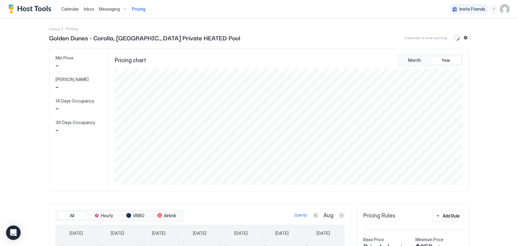
scroll to position [117, 350]
click at [107, 6] on span "Messaging" at bounding box center [109, 8] width 21 height 5
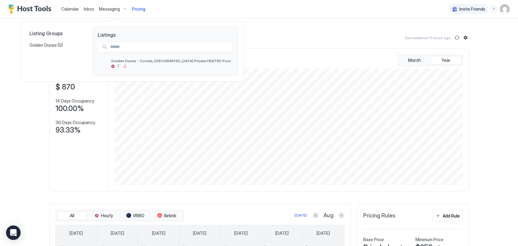
click at [109, 7] on div at bounding box center [259, 123] width 518 height 246
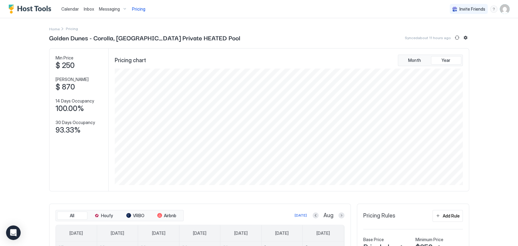
click at [109, 7] on span "Messaging" at bounding box center [109, 8] width 21 height 5
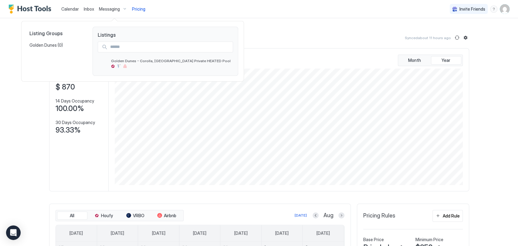
click at [109, 7] on div at bounding box center [259, 123] width 518 height 246
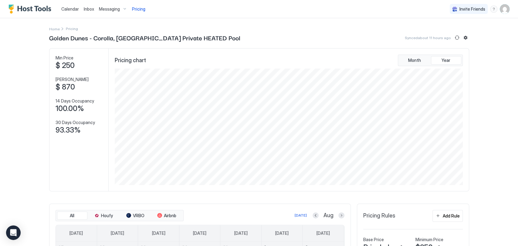
click at [109, 7] on span "Messaging" at bounding box center [109, 8] width 21 height 5
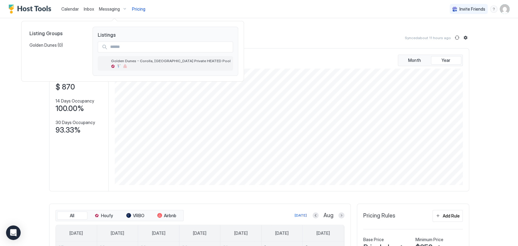
click at [144, 61] on span "Golden Dunes - Corolla, [GEOGRAPHIC_DATA] Private HEATED Pool" at bounding box center [171, 61] width 120 height 5
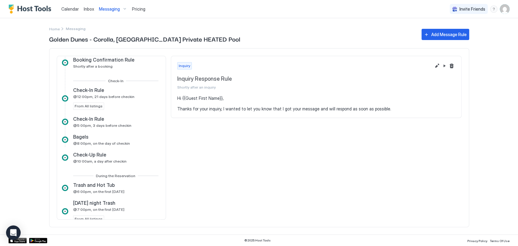
scroll to position [73, 0]
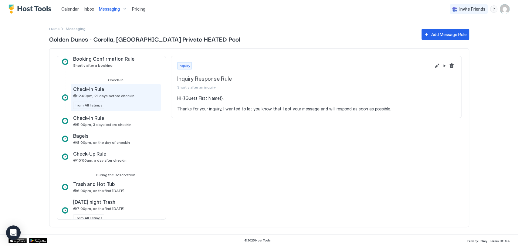
click at [119, 91] on div "Check-In Rule" at bounding box center [103, 89] width 61 height 6
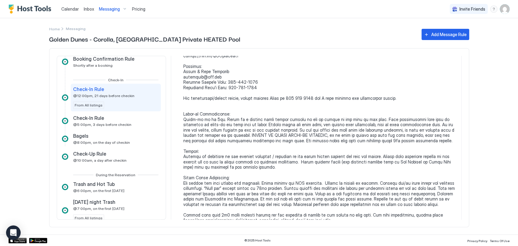
scroll to position [129, 0]
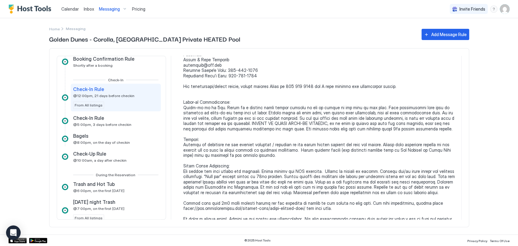
click at [275, 149] on pre at bounding box center [319, 153] width 272 height 372
drag, startPoint x: 352, startPoint y: 126, endPoint x: 302, endPoint y: 133, distance: 49.9
click at [302, 133] on pre at bounding box center [319, 153] width 272 height 372
drag, startPoint x: 460, startPoint y: 123, endPoint x: 506, endPoint y: 122, distance: 45.9
click at [466, 122] on div "Calendar Inbox Messaging Pricing Invite Friends VC Home Messaging Golden Dunes …" at bounding box center [259, 123] width 518 height 246
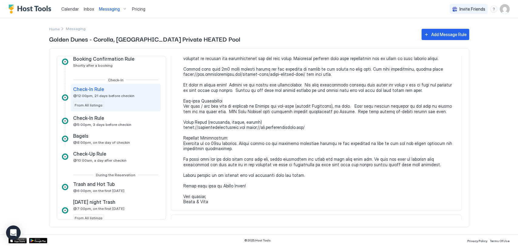
scroll to position [297, 0]
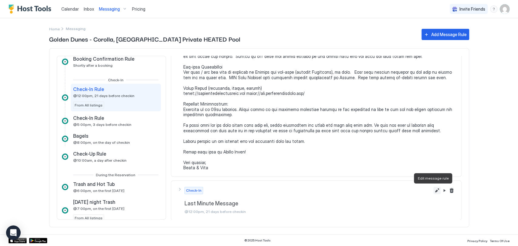
click at [434, 190] on button "Edit message rule" at bounding box center [437, 190] width 7 height 7
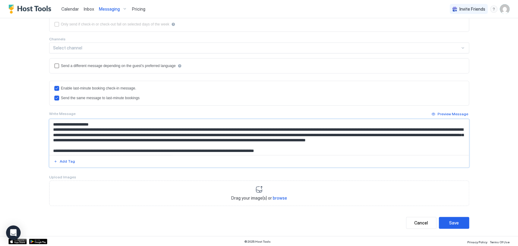
scroll to position [162, 0]
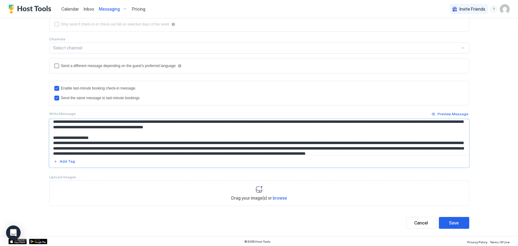
click at [410, 131] on textarea "Input Field" at bounding box center [259, 137] width 420 height 36
click at [453, 133] on textarea "Input Field" at bounding box center [259, 137] width 420 height 36
type textarea "**********"
click at [457, 211] on button "Save" at bounding box center [454, 223] width 30 height 12
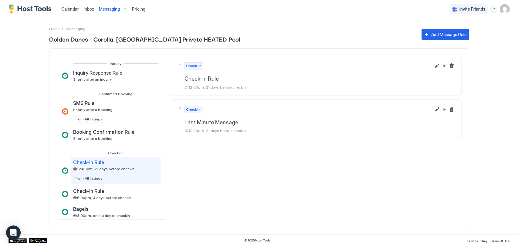
scroll to position [32, 0]
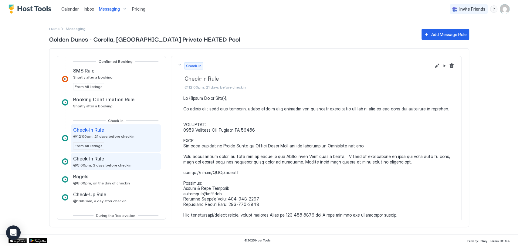
click at [118, 160] on div "Check-In Rule" at bounding box center [102, 159] width 58 height 6
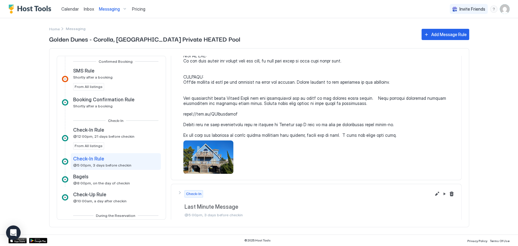
scroll to position [184, 0]
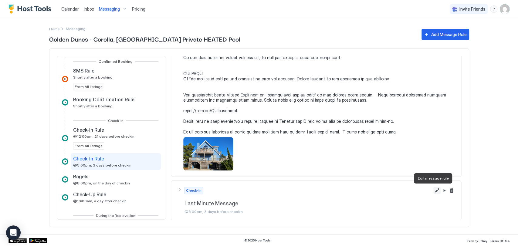
click at [434, 192] on button "Edit message rule" at bounding box center [437, 190] width 7 height 7
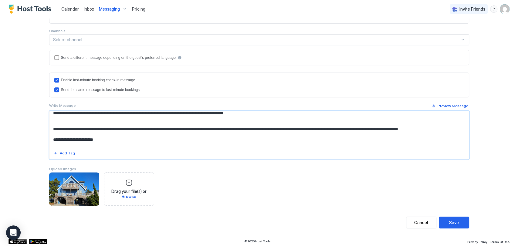
scroll to position [157, 0]
click at [271, 116] on textarea "Input Field" at bounding box center [259, 129] width 420 height 36
click at [286, 117] on textarea "Input Field" at bounding box center [259, 129] width 420 height 36
click at [379, 116] on textarea "Input Field" at bounding box center [259, 129] width 420 height 36
type textarea "**********"
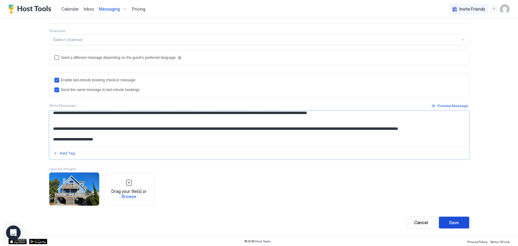
click at [459, 211] on button "Save" at bounding box center [454, 223] width 30 height 12
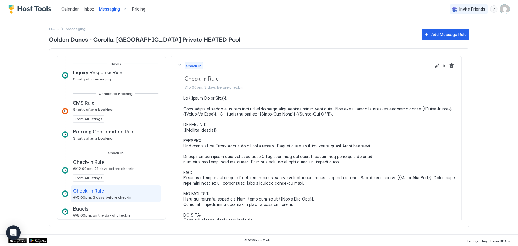
scroll to position [0, 0]
